Goal: Browse casually: Explore the website without a specific task or goal

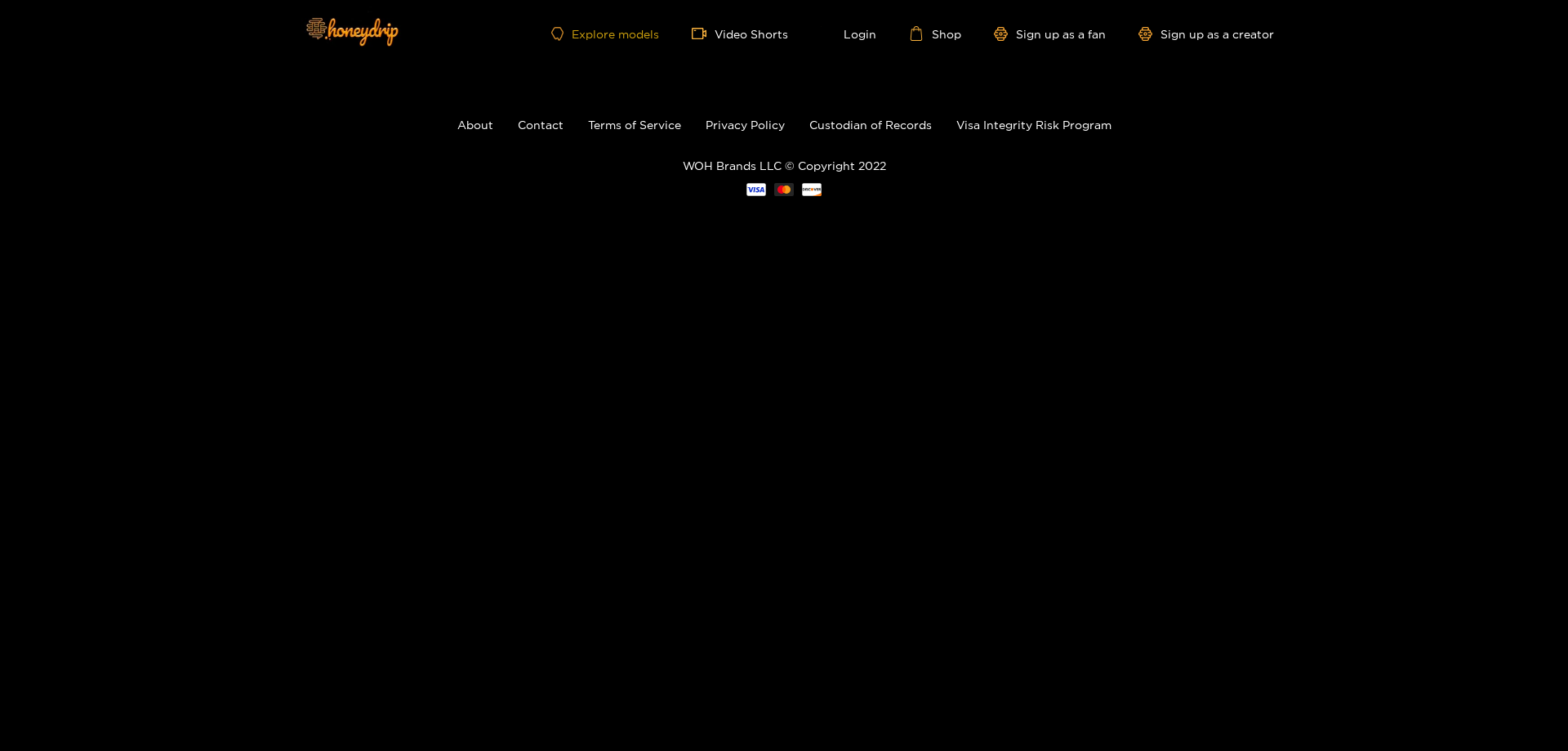
click at [626, 33] on link "Explore models" at bounding box center [605, 33] width 108 height 14
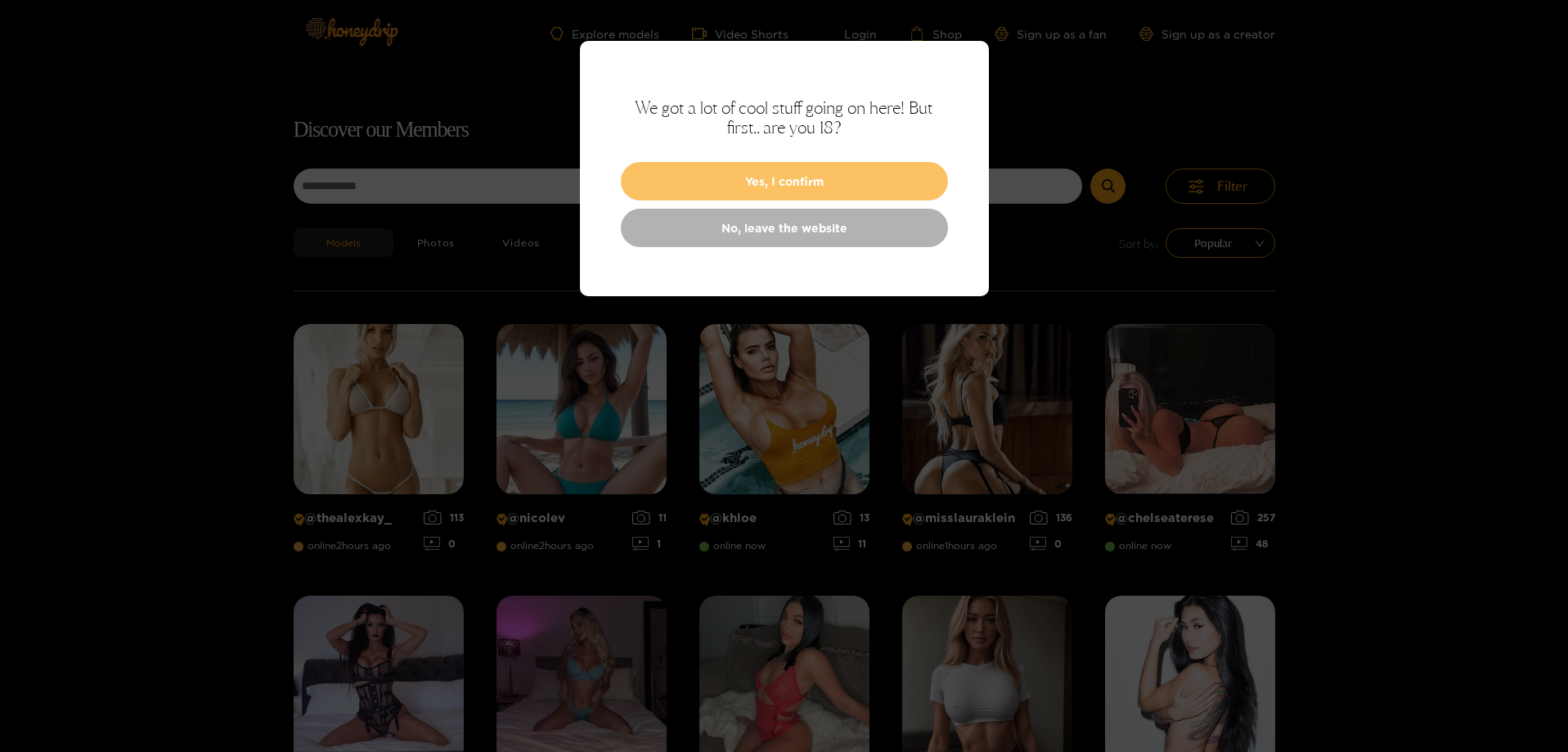
click at [741, 184] on button "Yes, I confirm" at bounding box center [784, 181] width 328 height 38
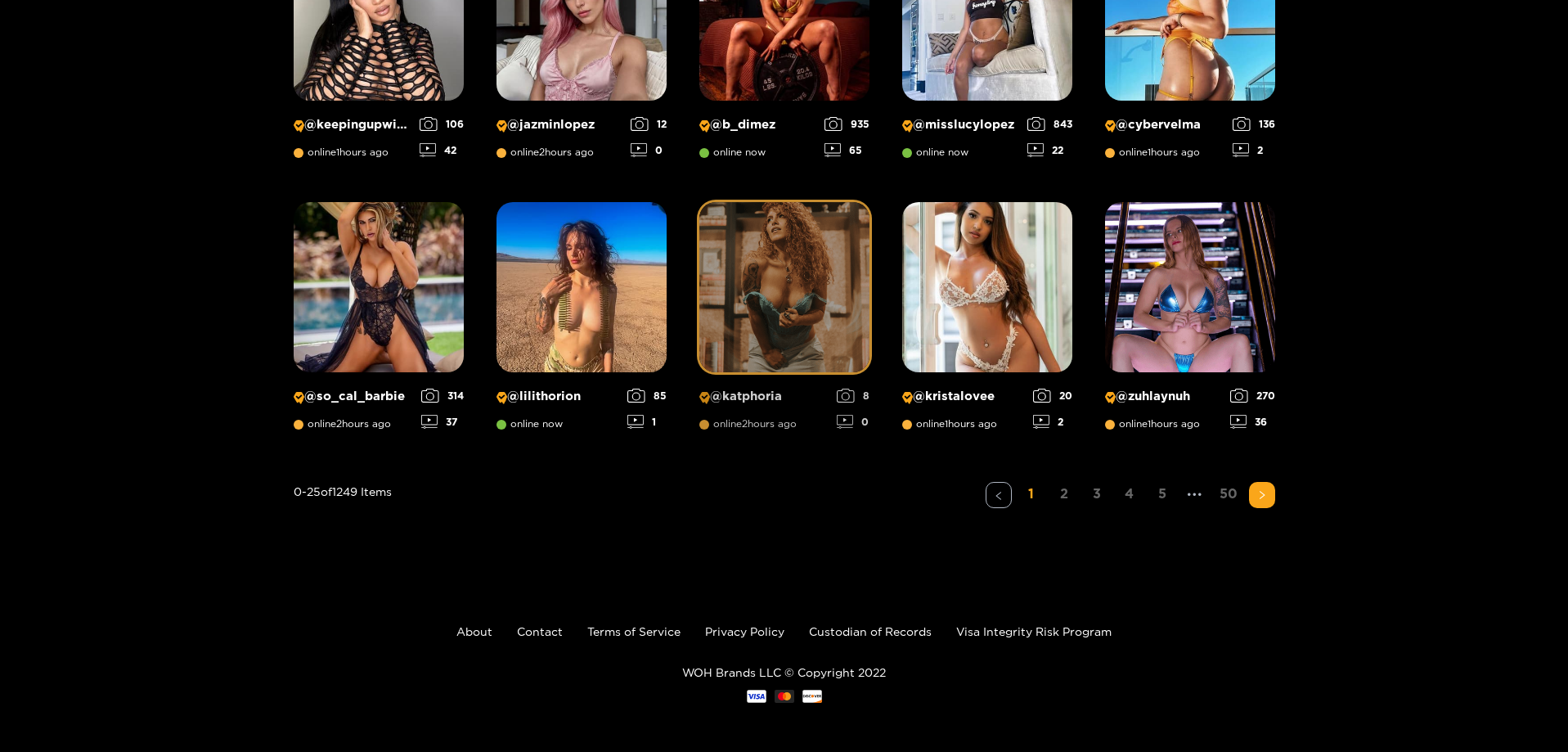
scroll to position [1045, 0]
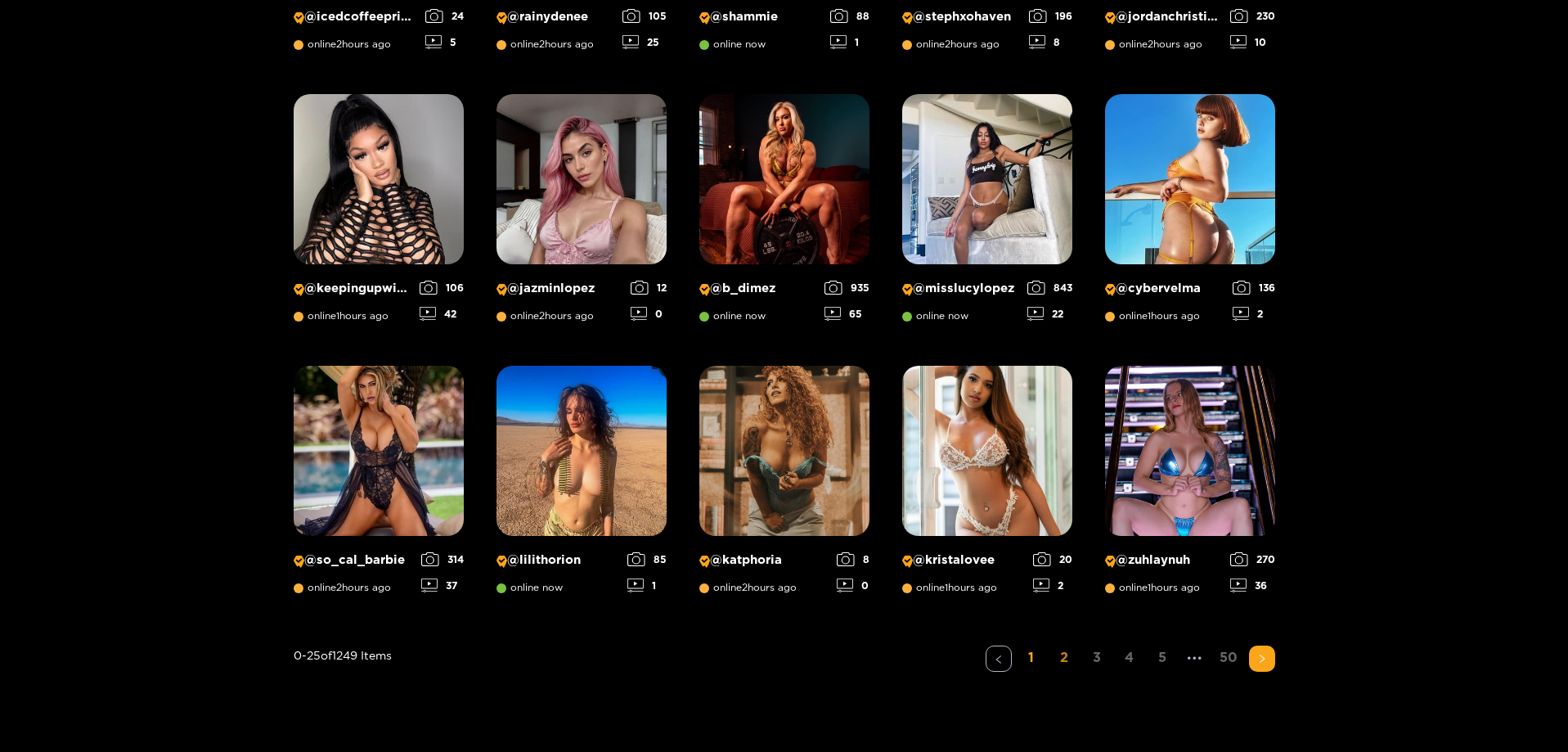
click at [1063, 665] on link "2" at bounding box center [1064, 657] width 26 height 23
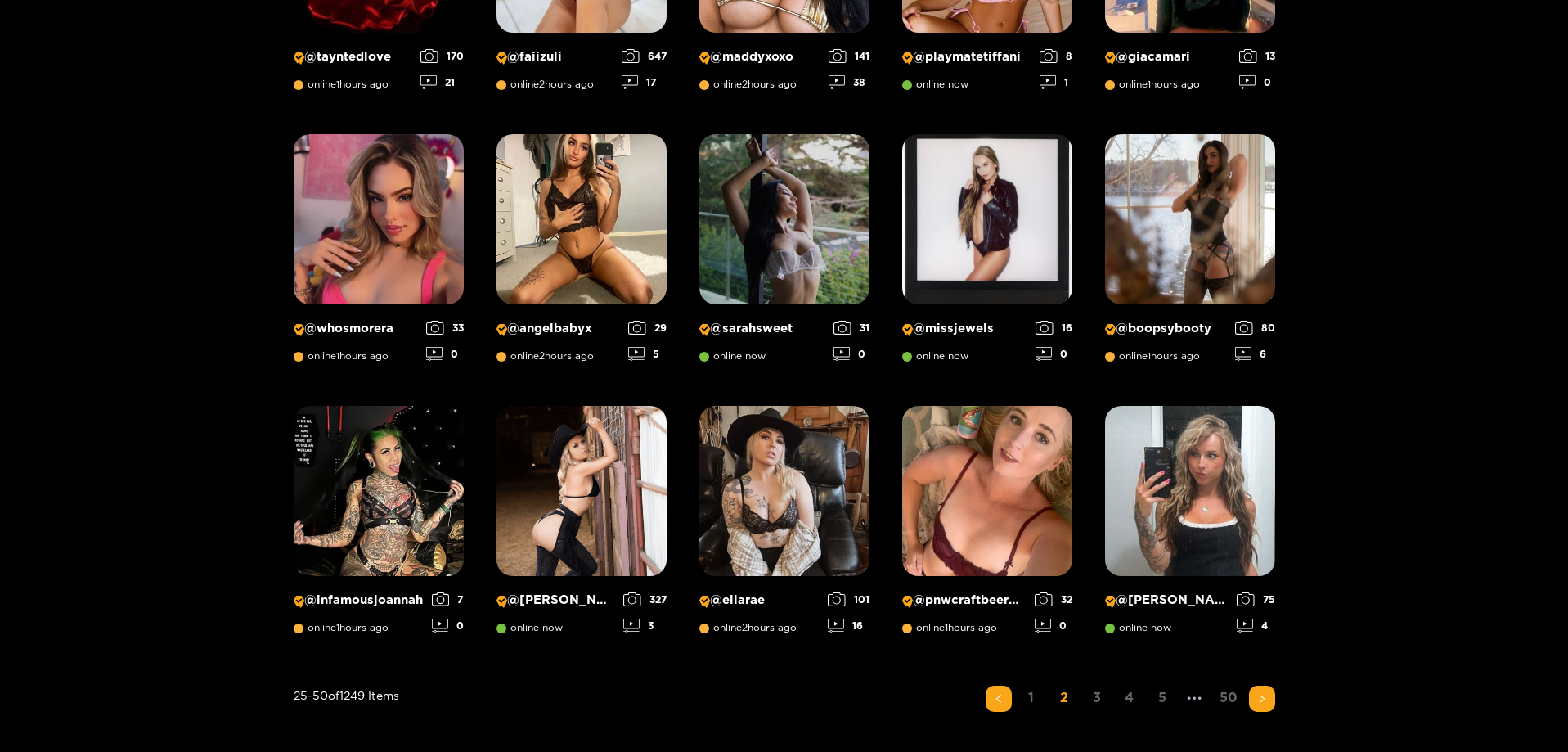
scroll to position [1209, 0]
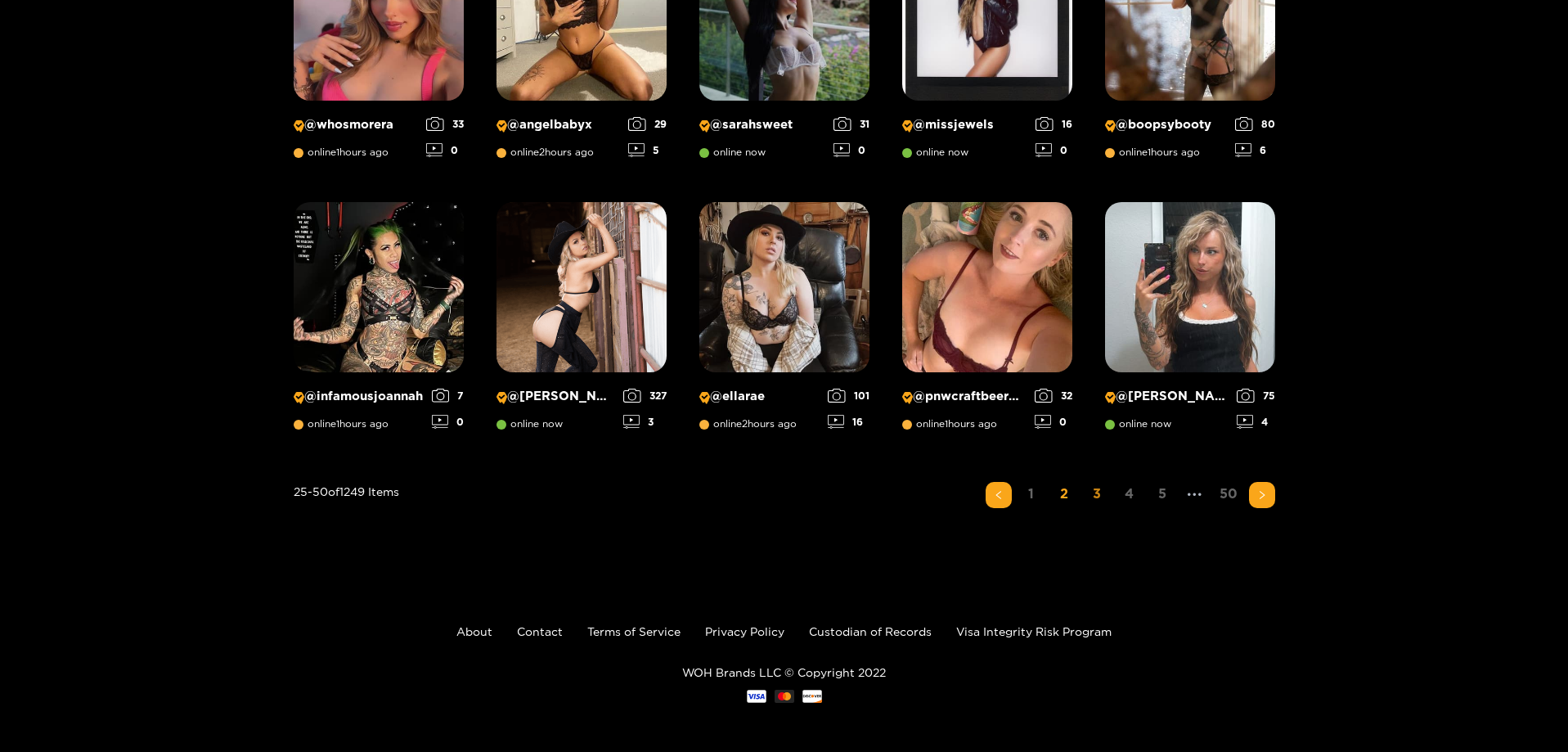
click at [1097, 494] on link "3" at bounding box center [1096, 494] width 26 height 23
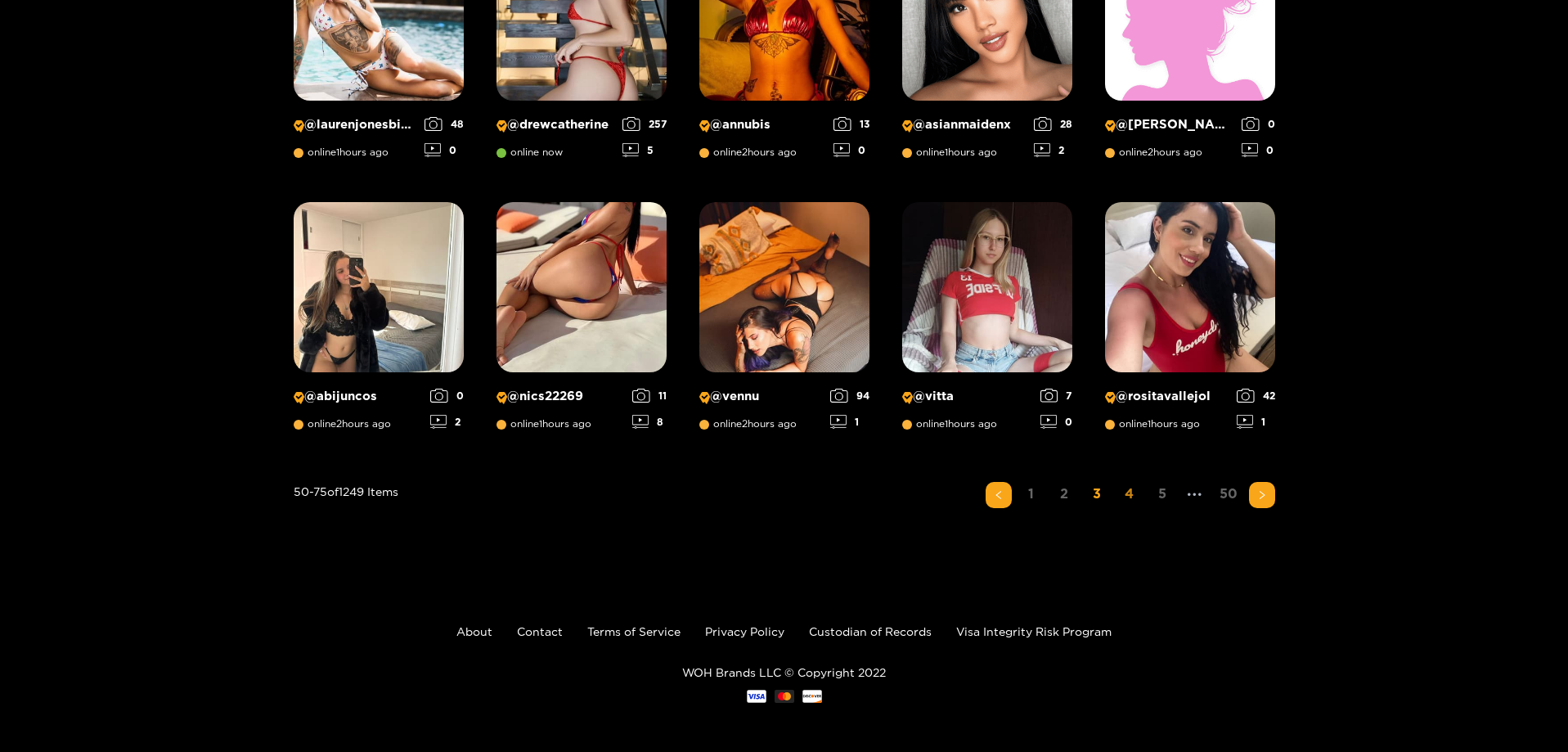
click at [1131, 492] on link "4" at bounding box center [1130, 494] width 26 height 23
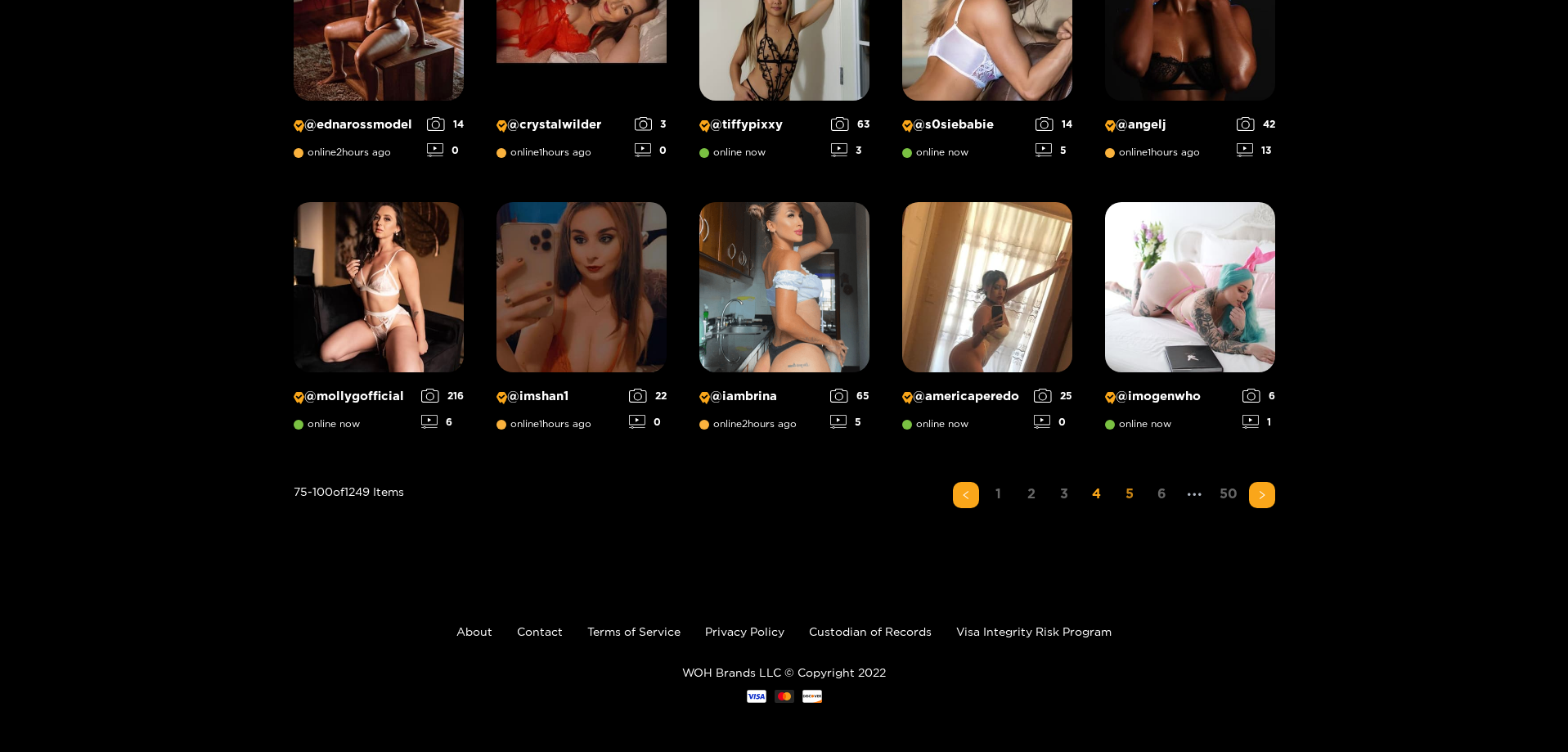
click at [1133, 491] on link "5" at bounding box center [1130, 494] width 26 height 23
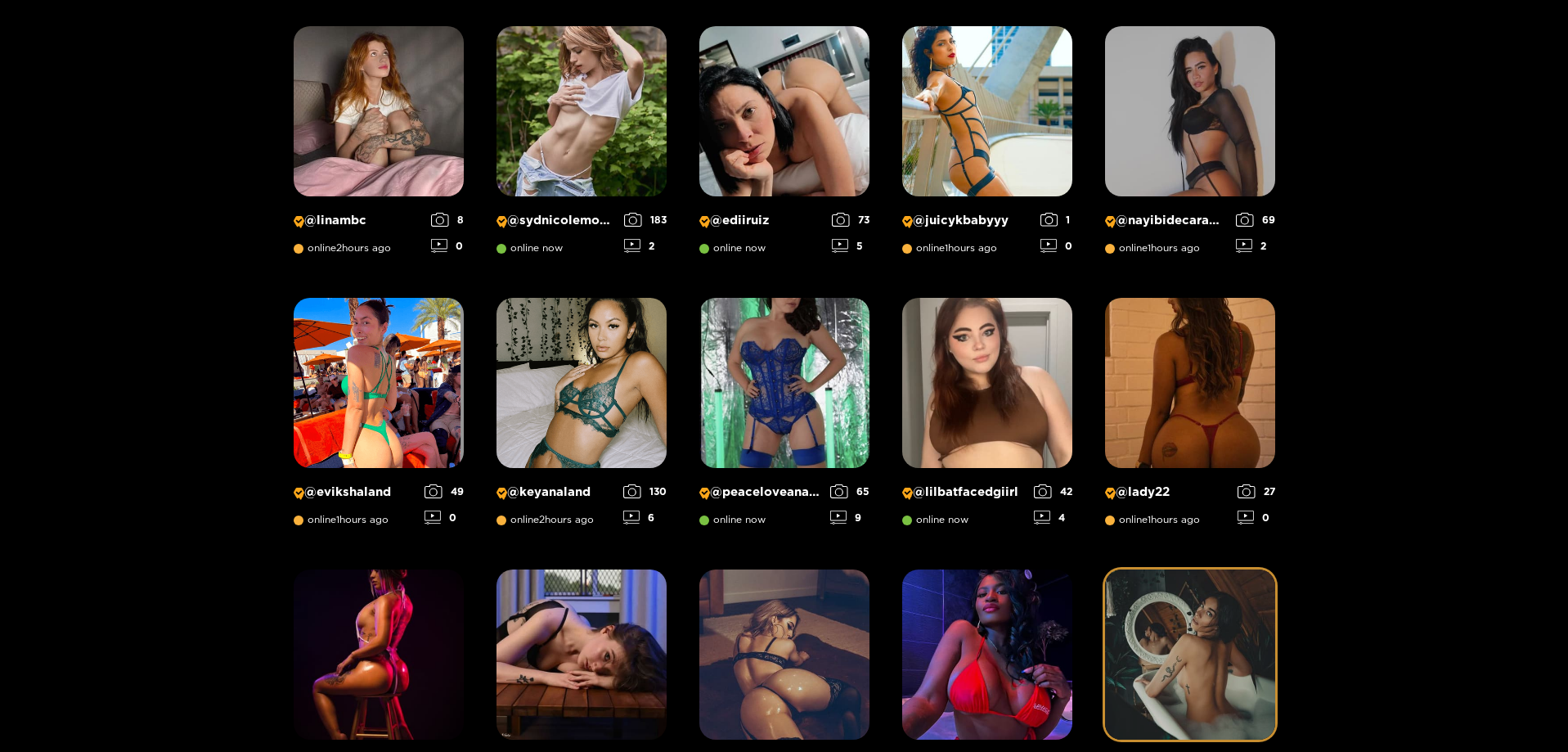
scroll to position [1086, 0]
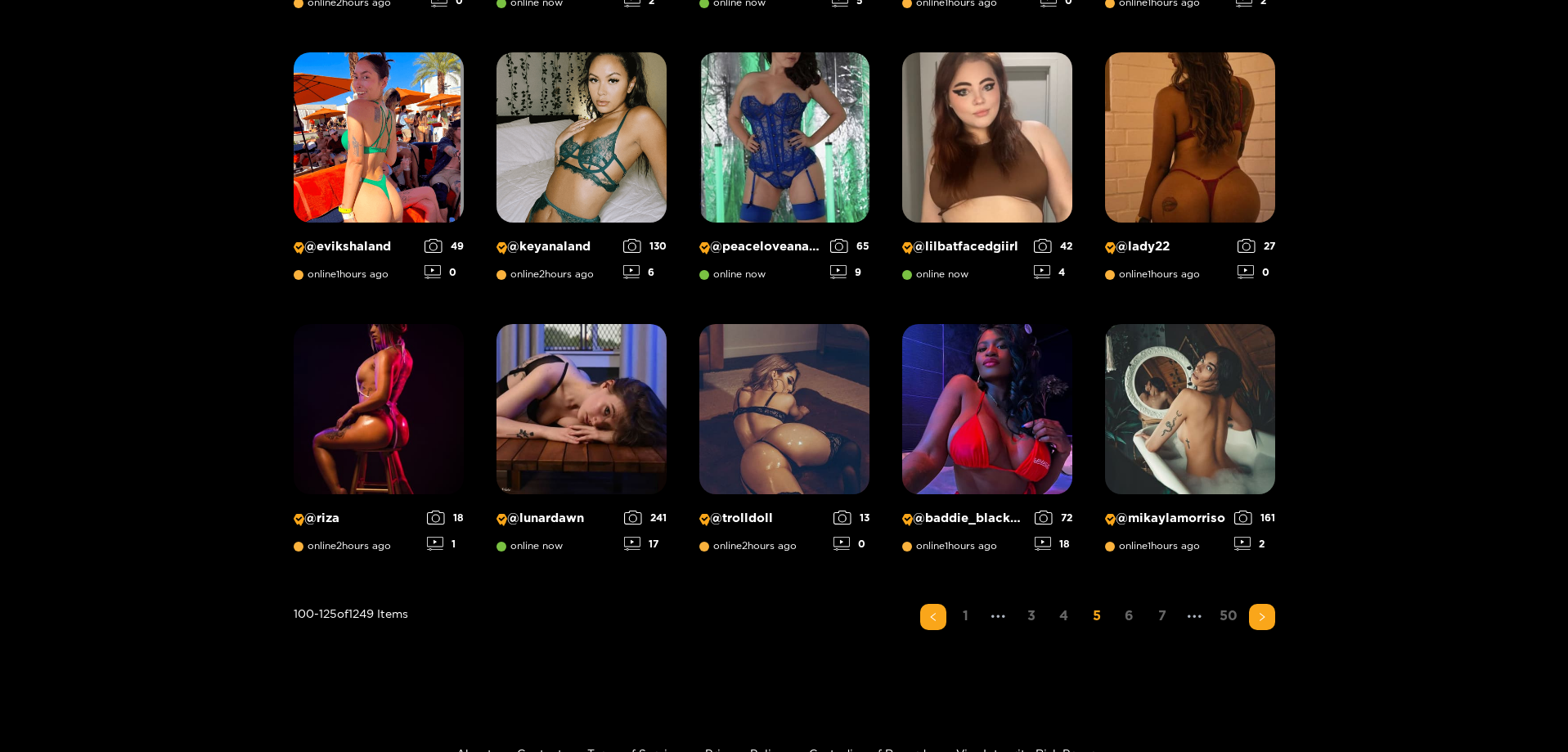
click at [1138, 615] on link "6" at bounding box center [1130, 615] width 26 height 23
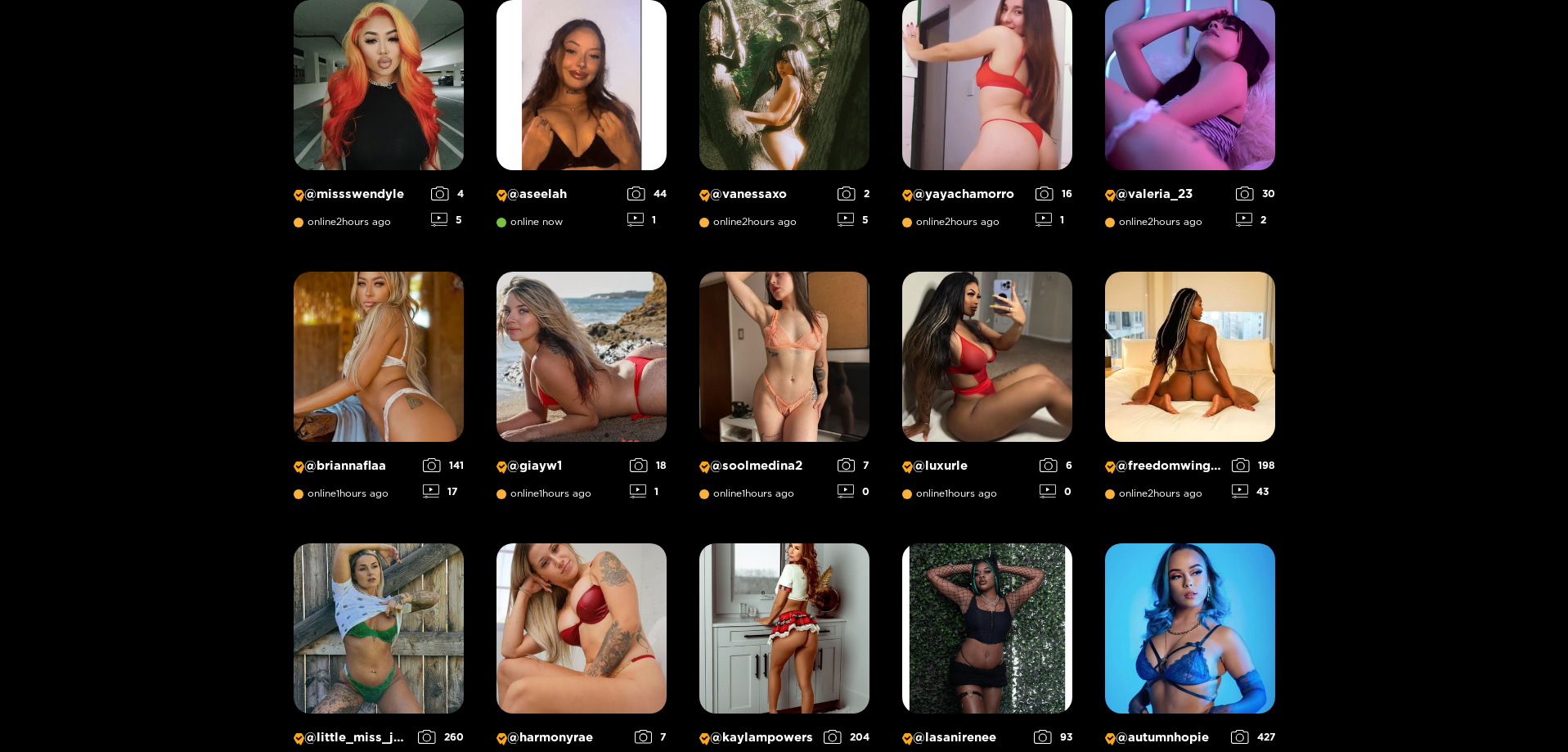
scroll to position [923, 0]
